Goal: Obtain resource: Download file/media

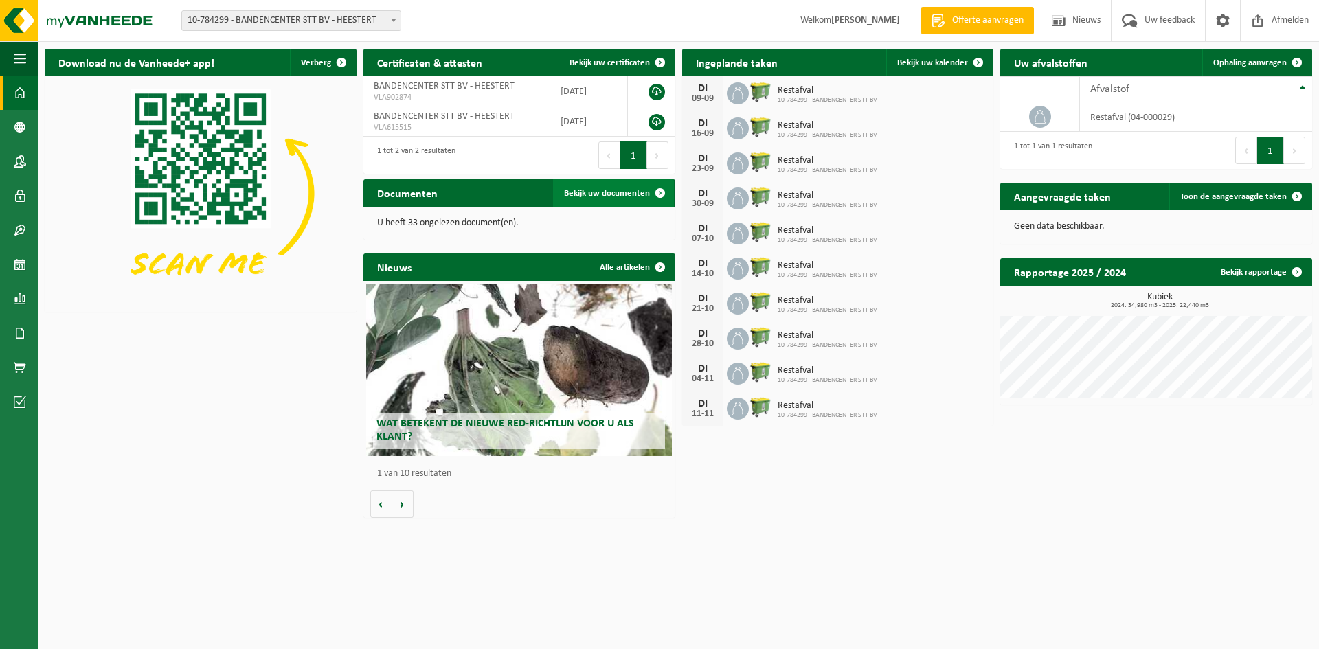
click at [603, 194] on span "Bekijk uw documenten" at bounding box center [607, 193] width 86 height 9
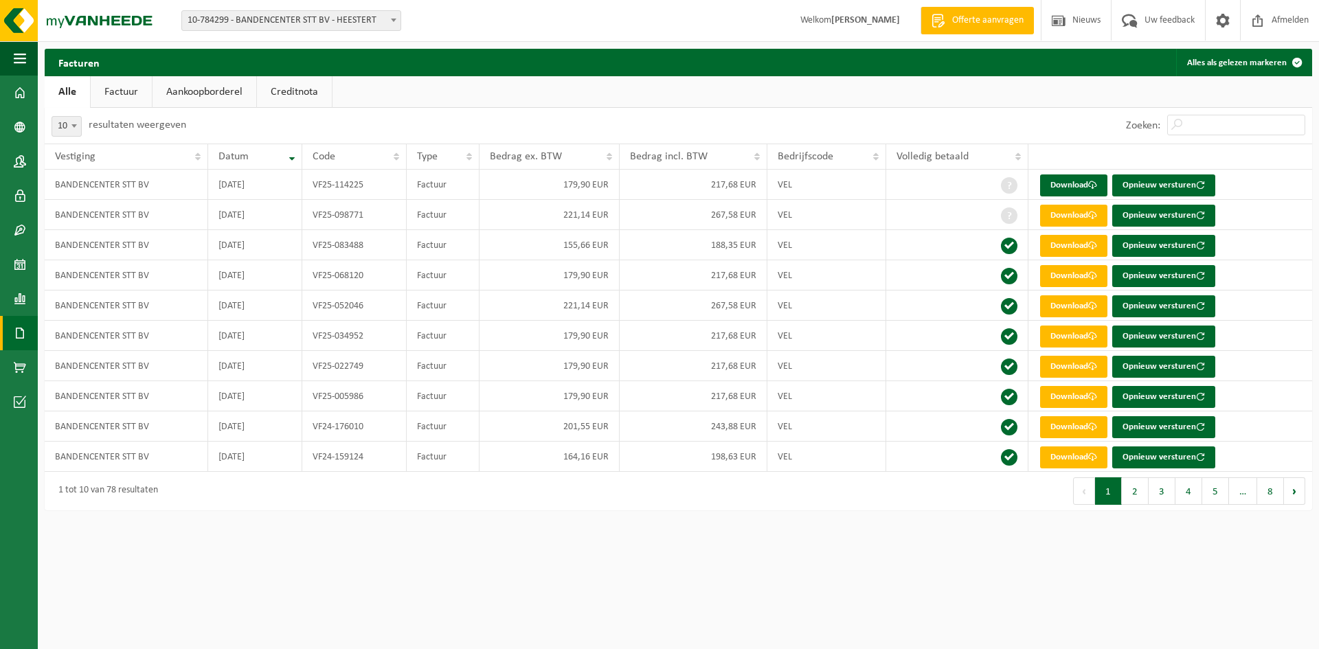
click at [117, 96] on link "Factuur" at bounding box center [121, 92] width 61 height 32
click at [14, 88] on span at bounding box center [20, 93] width 12 height 34
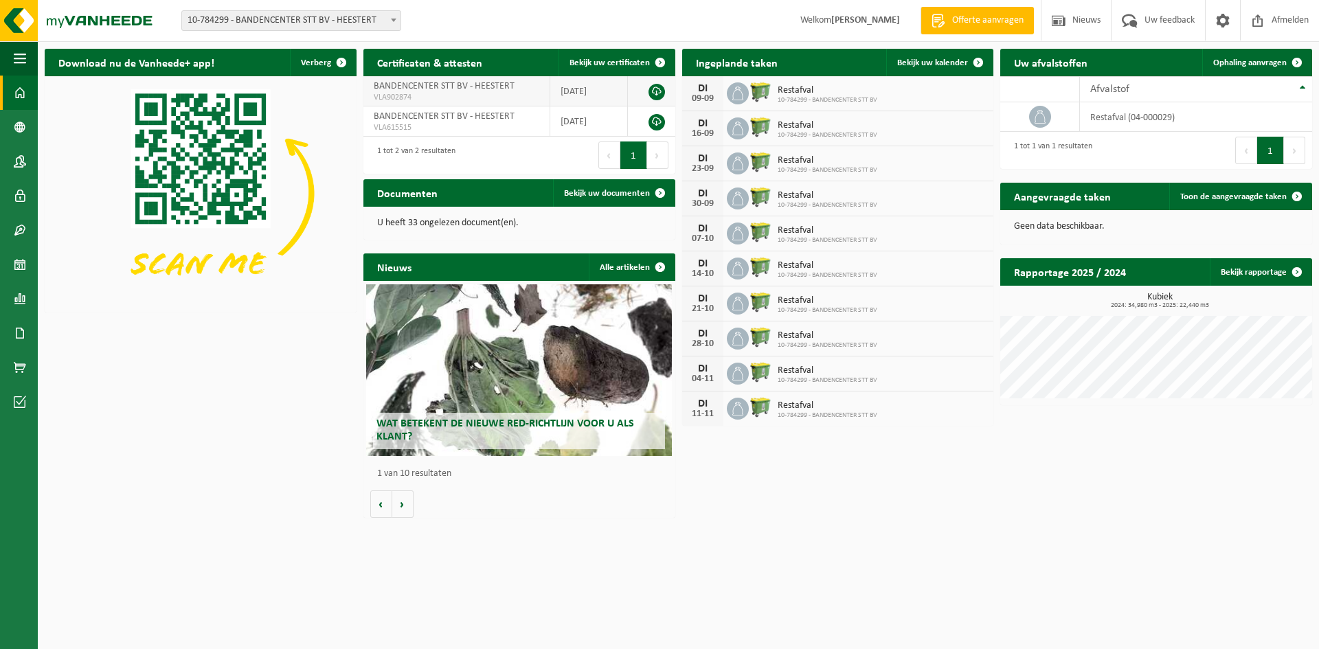
click at [656, 89] on link at bounding box center [657, 92] width 16 height 16
